Goal: Transaction & Acquisition: Purchase product/service

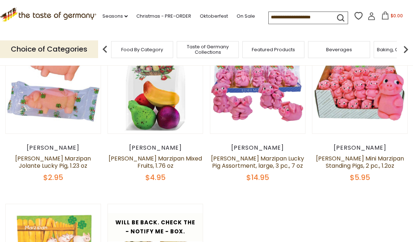
scroll to position [91, 0]
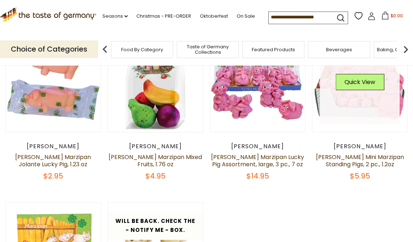
click at [359, 112] on link at bounding box center [360, 85] width 80 height 80
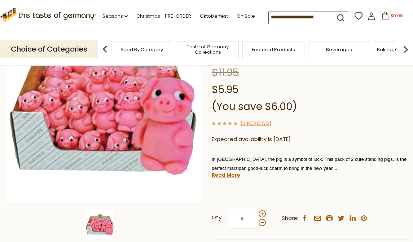
scroll to position [99, 0]
click at [221, 171] on link "Read More" at bounding box center [226, 174] width 29 height 7
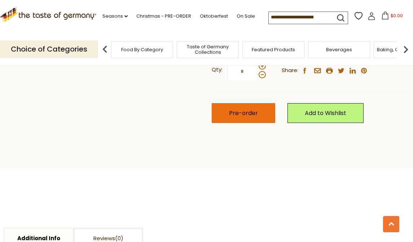
scroll to position [0, 0]
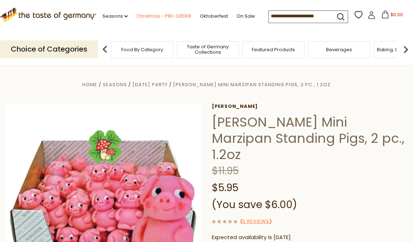
click at [154, 16] on link "Christmas - PRE-ORDER" at bounding box center [164, 16] width 55 height 8
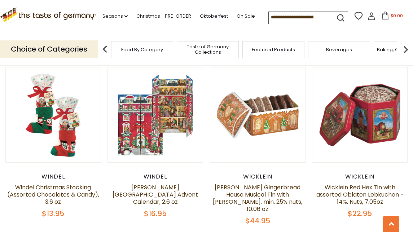
scroll to position [359, 0]
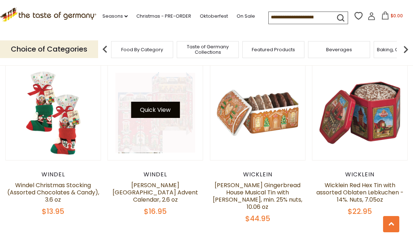
click at [142, 111] on button "Quick View" at bounding box center [155, 110] width 49 height 16
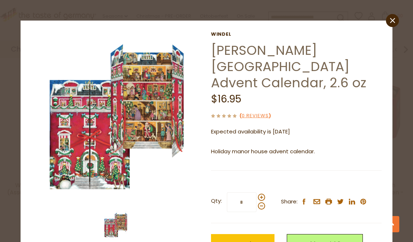
click at [119, 223] on img at bounding box center [115, 225] width 29 height 29
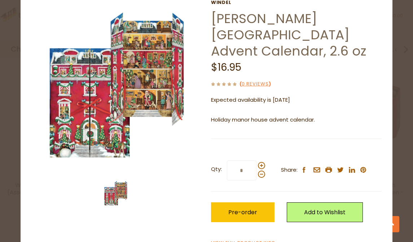
scroll to position [0, 0]
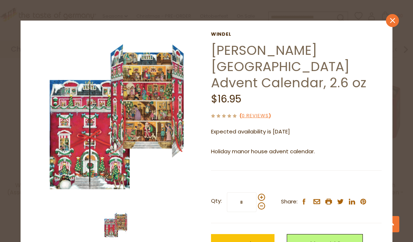
click at [393, 24] on link "close" at bounding box center [392, 20] width 13 height 13
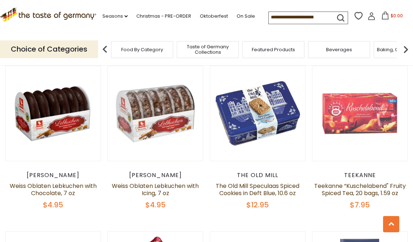
scroll to position [663, 0]
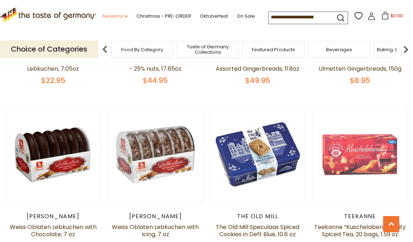
click at [109, 17] on link "Seasons dropdown_arrow" at bounding box center [115, 16] width 25 height 8
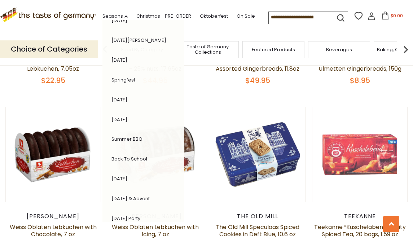
scroll to position [94, 0]
click at [127, 175] on link "[DATE]" at bounding box center [120, 178] width 16 height 7
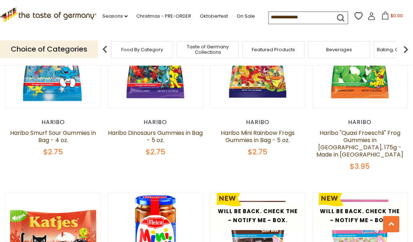
scroll to position [1433, 0]
